Goal: Information Seeking & Learning: Learn about a topic

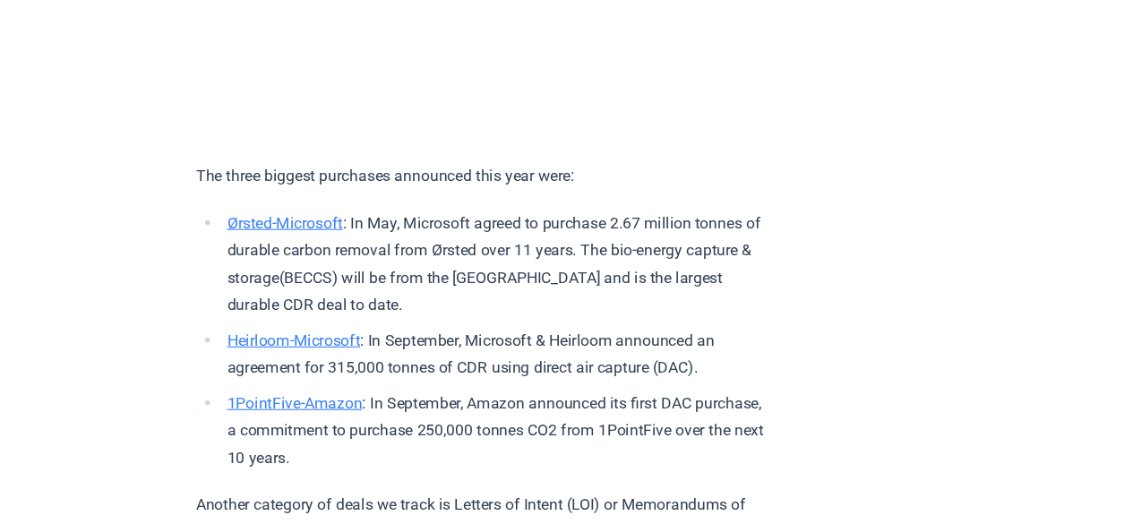
scroll to position [5196, 0]
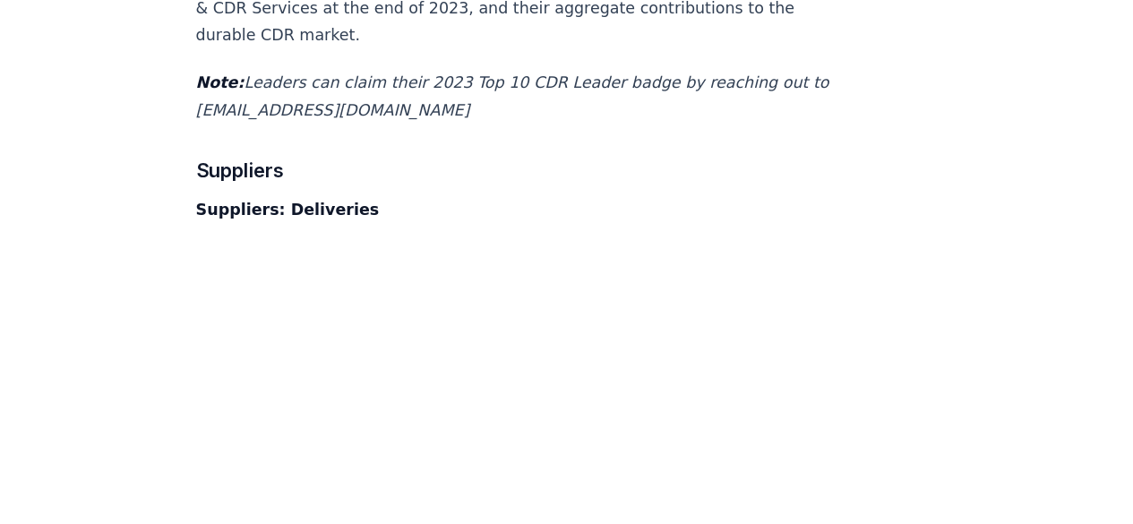
scroll to position [11643, 0]
